Goal: Use online tool/utility: Utilize a website feature to perform a specific function

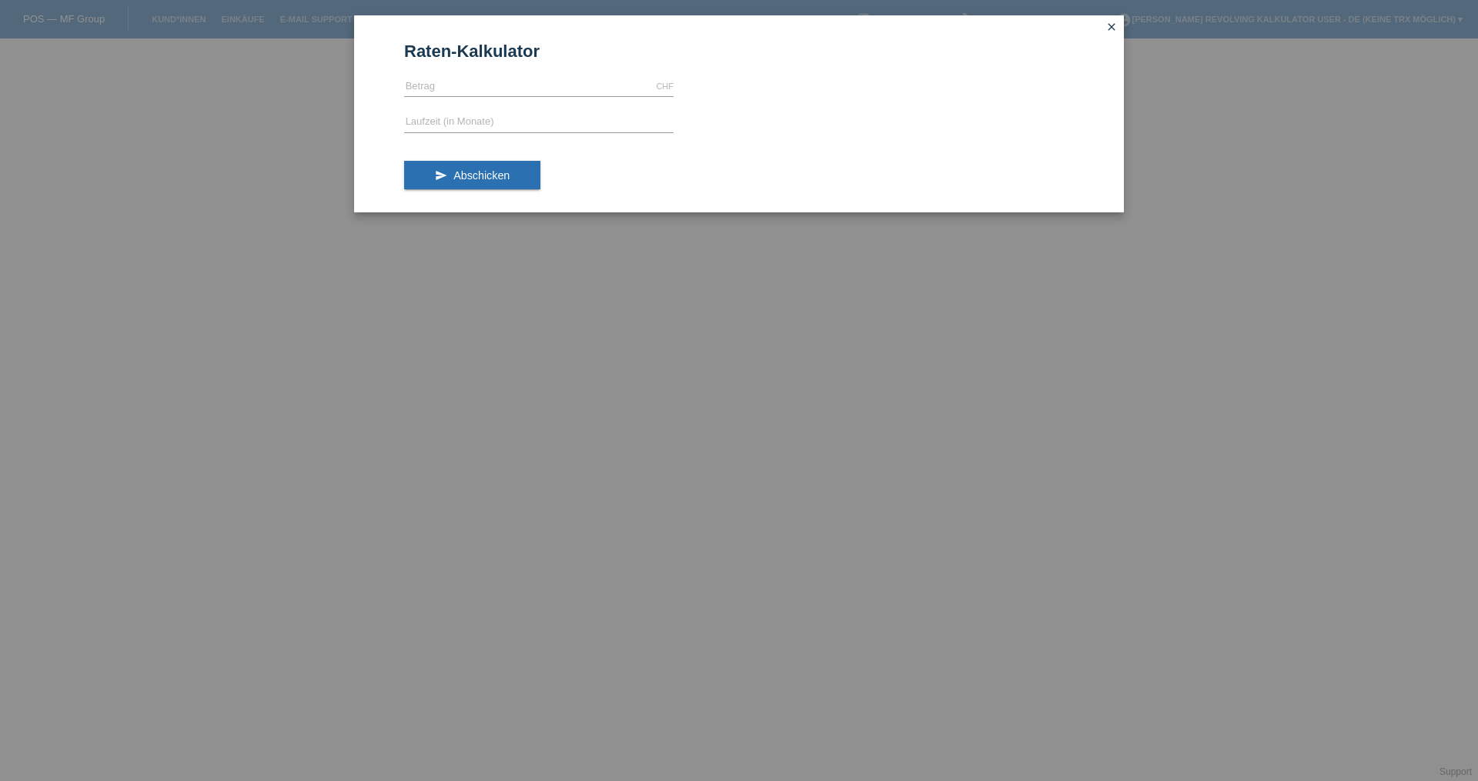
click at [1114, 25] on icon "close" at bounding box center [1111, 27] width 12 height 12
click at [440, 92] on input "text" at bounding box center [538, 86] width 269 height 19
type input "999.00"
click at [429, 118] on input "text" at bounding box center [538, 122] width 269 height 19
type input "5"
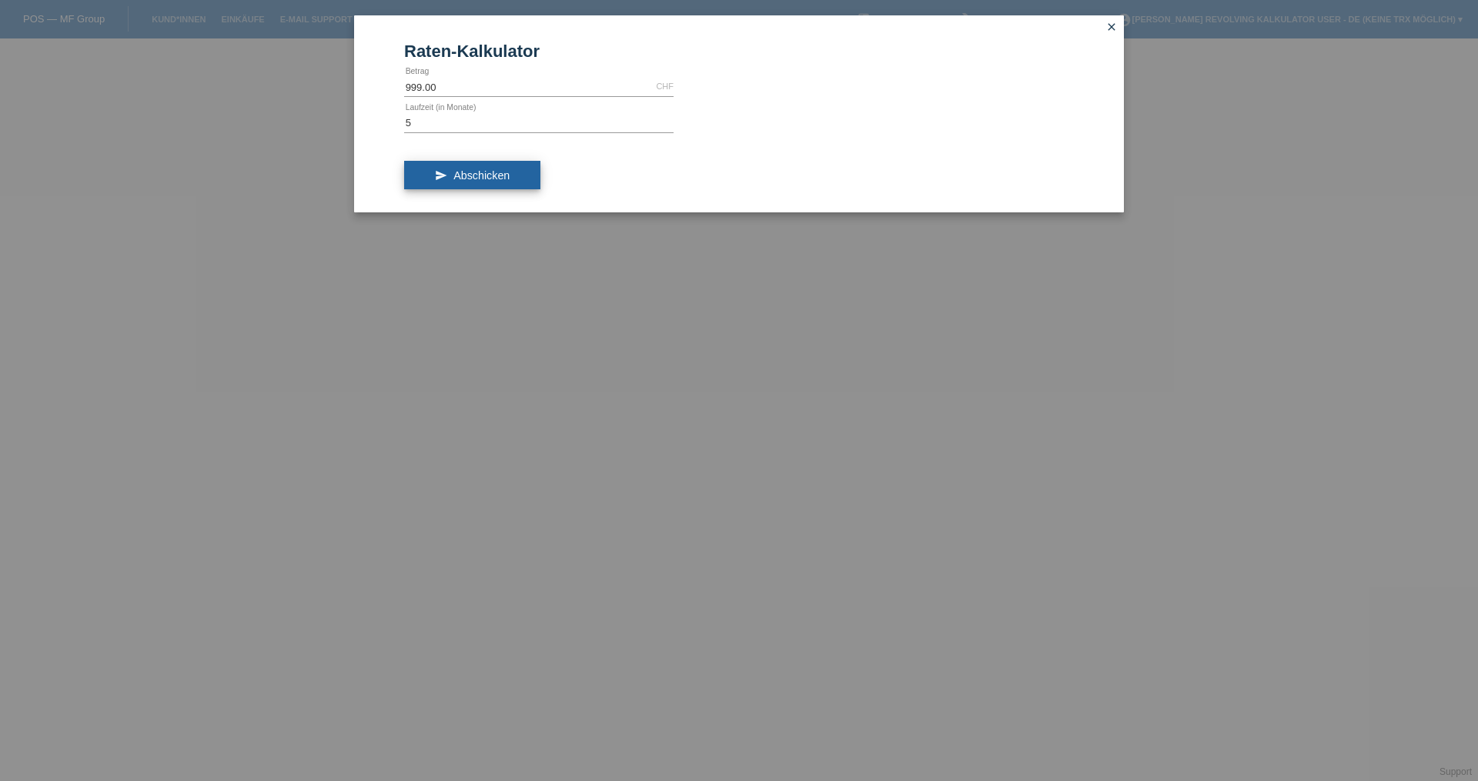
click at [444, 179] on icon "send" at bounding box center [441, 175] width 12 height 12
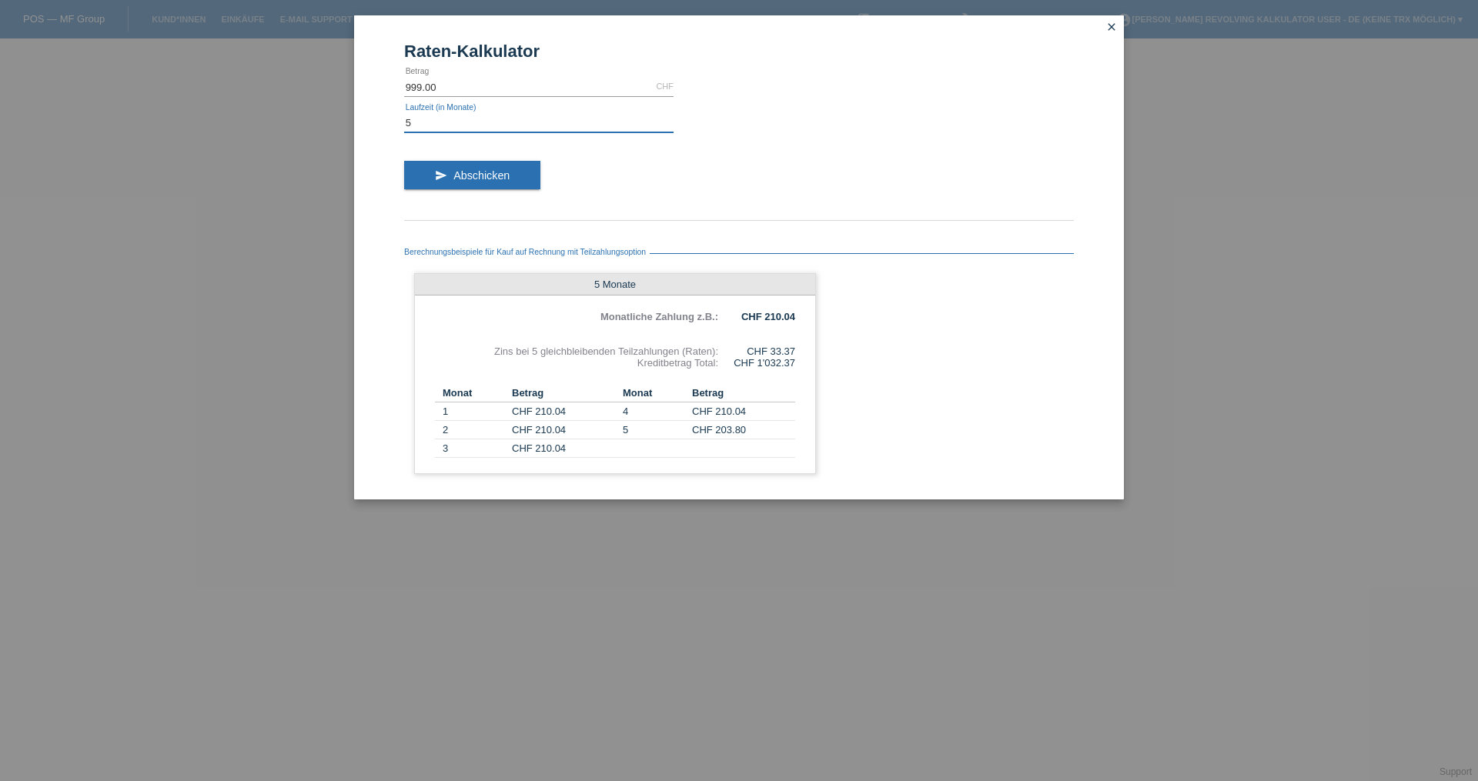
click at [421, 123] on input "5" at bounding box center [538, 122] width 269 height 19
type input "10"
click at [488, 175] on span "Abschicken" at bounding box center [481, 175] width 56 height 12
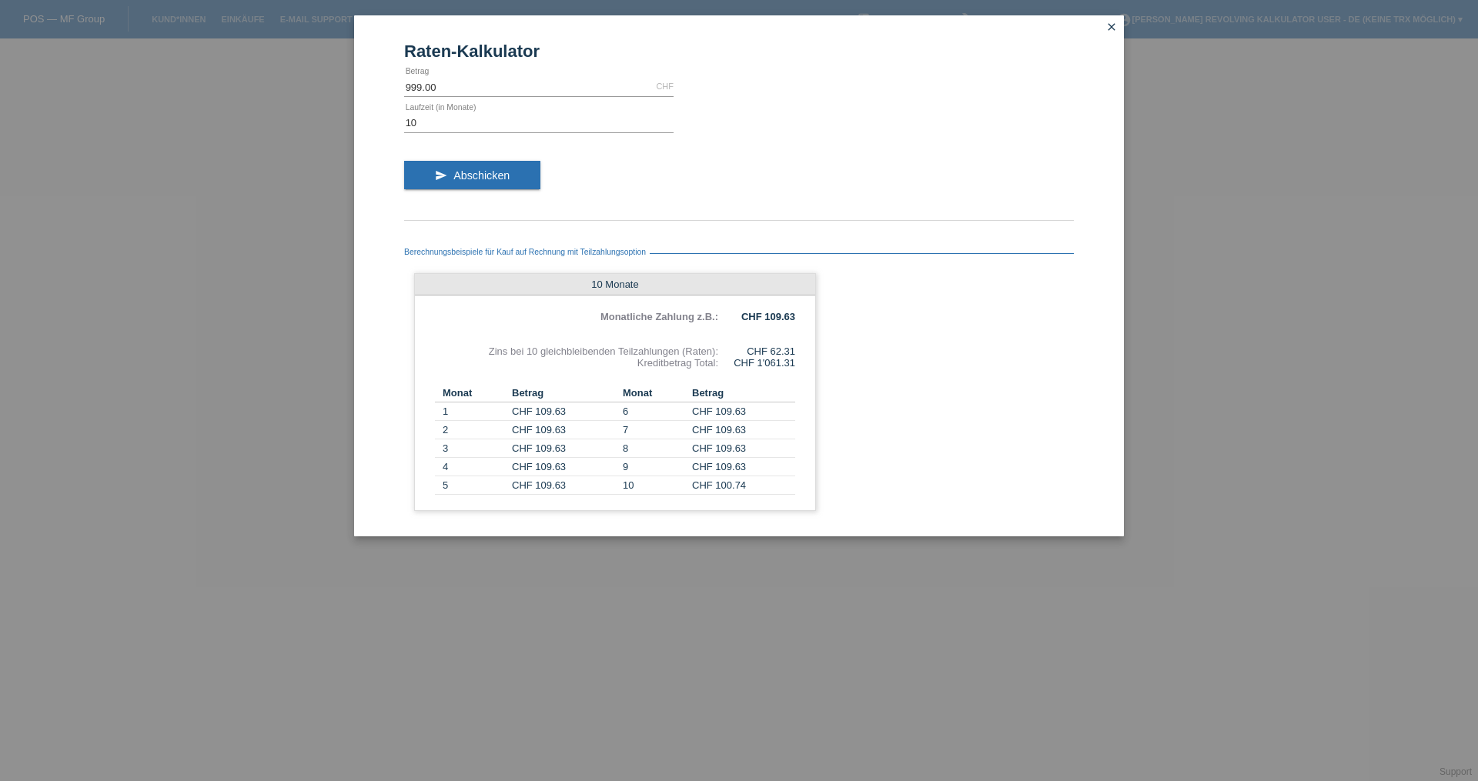
click at [1111, 25] on icon "close" at bounding box center [1111, 27] width 12 height 12
